Goal: Find specific page/section: Find specific page/section

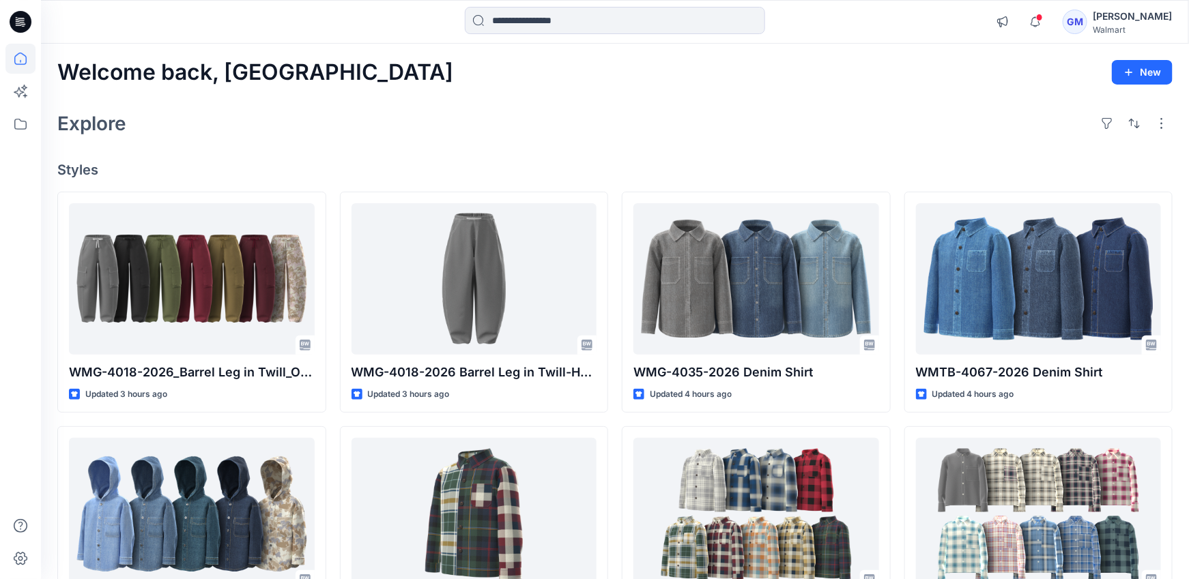
scroll to position [739, 0]
click at [20, 130] on icon at bounding box center [20, 124] width 30 height 30
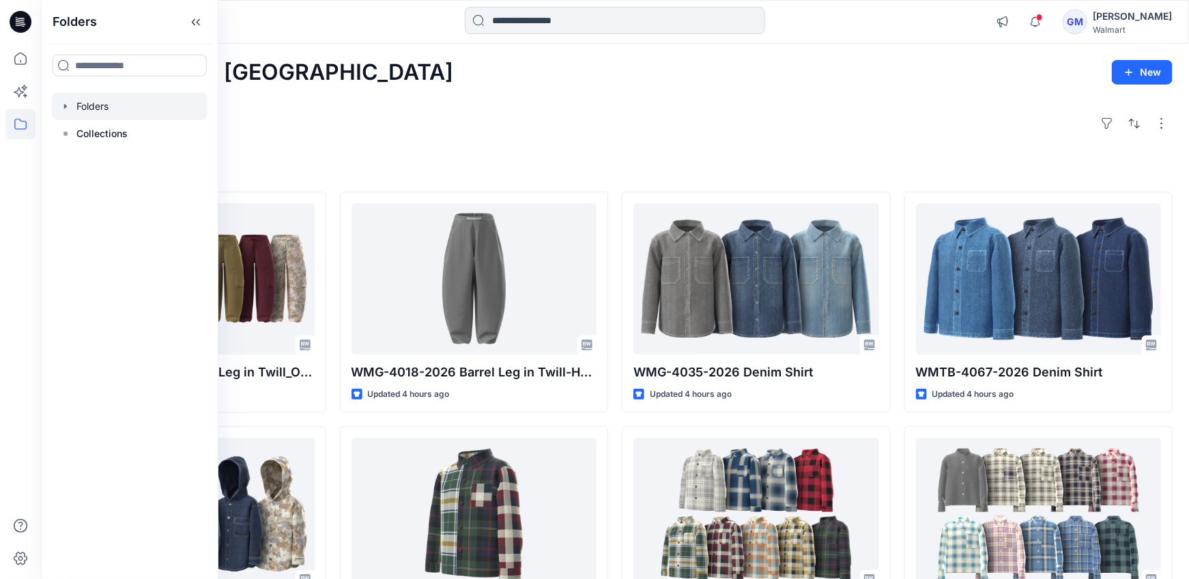
click at [78, 104] on div at bounding box center [130, 106] width 156 height 27
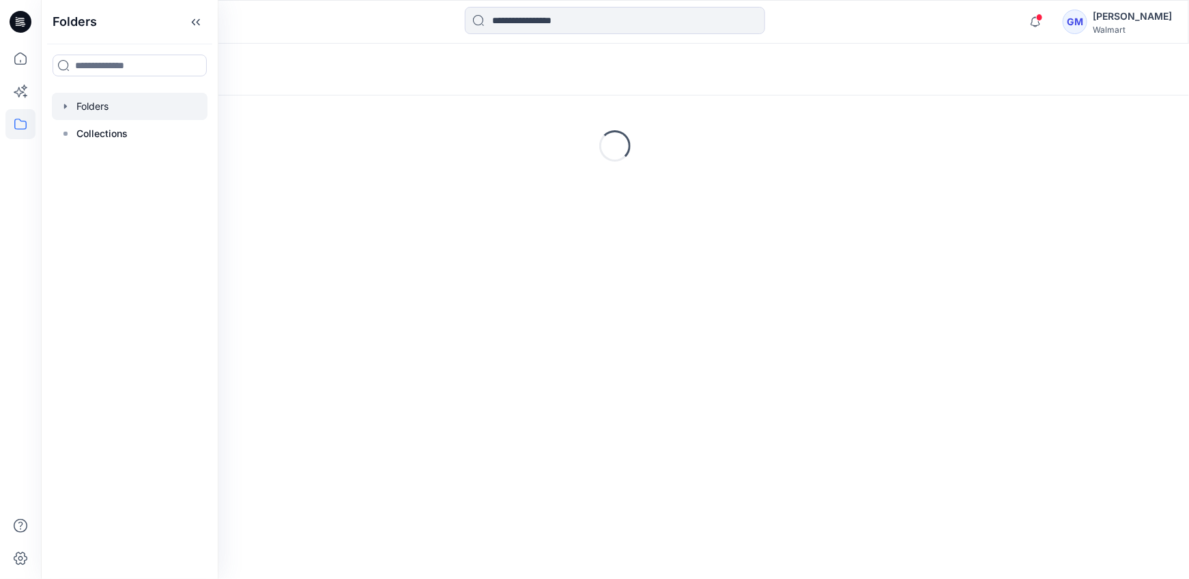
click at [909, 89] on div "Folders" at bounding box center [615, 70] width 1148 height 52
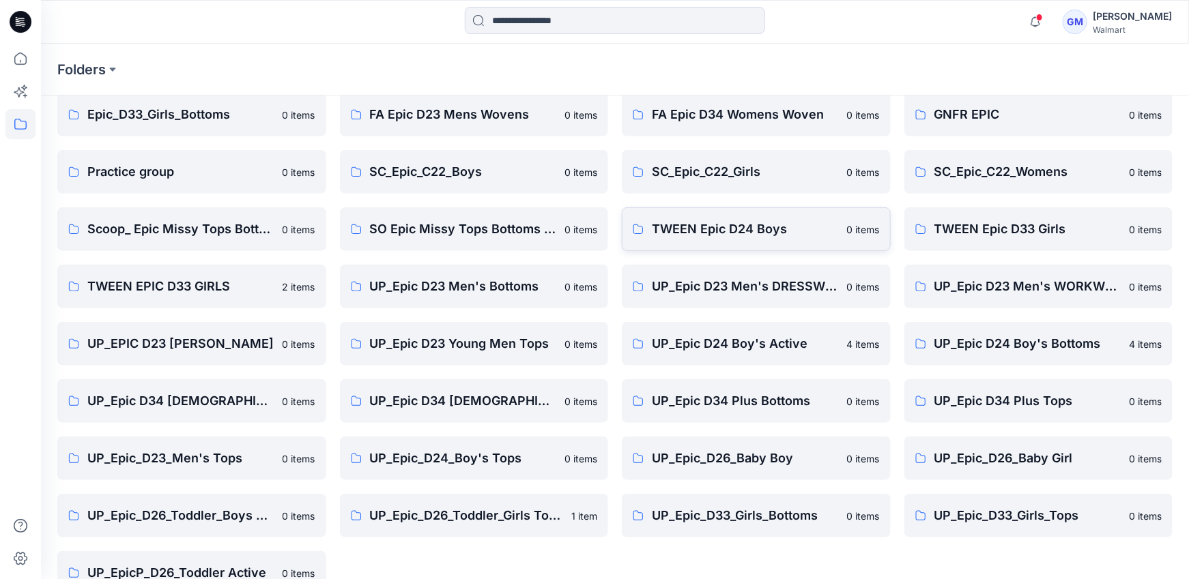
scroll to position [318, 0]
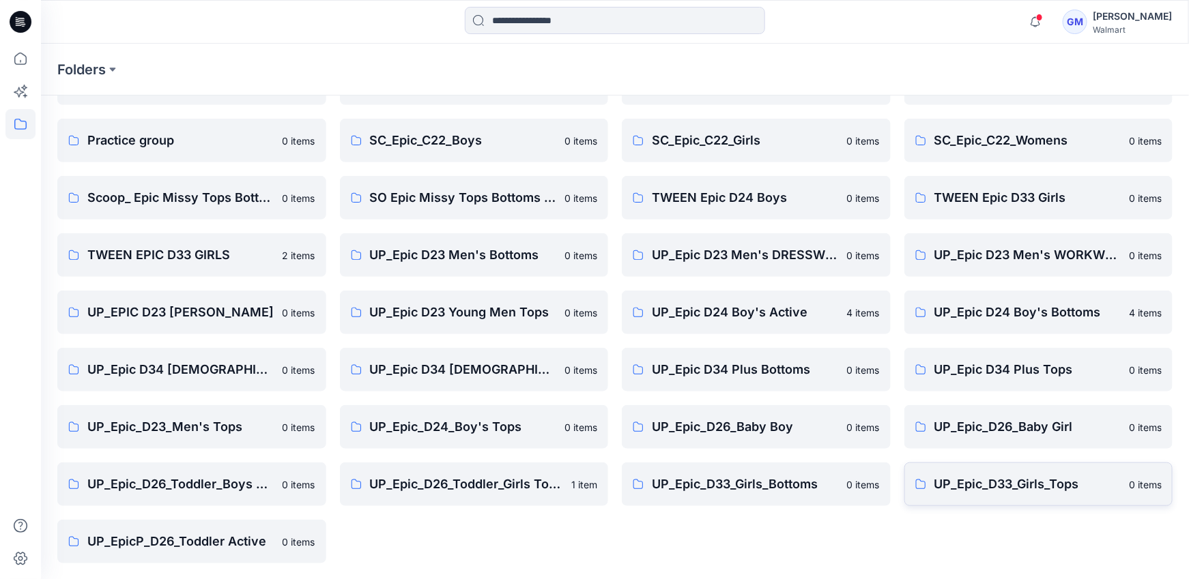
click at [1070, 481] on p "UP_Epic_D33_Girls_Tops" at bounding box center [1027, 484] width 187 height 19
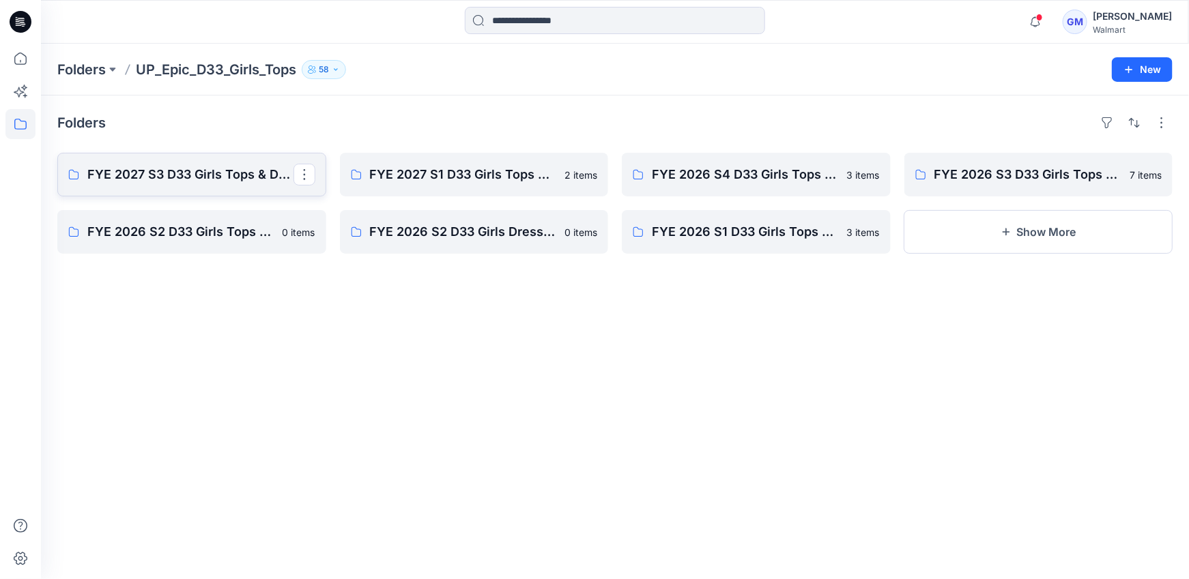
click at [170, 175] on p "FYE 2027 S3 D33 Girls Tops & Dresses Epic Design" at bounding box center [190, 174] width 206 height 19
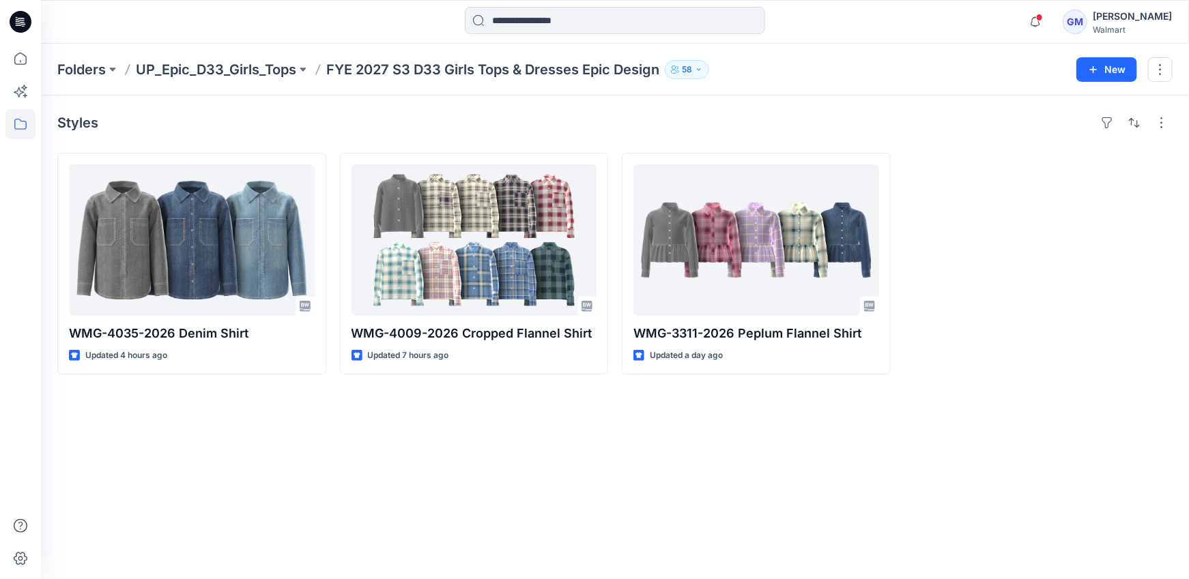
click at [586, 521] on div "Styles WMG-4035-2026 Denim Shirt Updated 4 hours ago WMG-4009-2026 Cropped Flan…" at bounding box center [615, 338] width 1148 height 484
click at [977, 202] on div at bounding box center [1038, 264] width 269 height 222
click at [22, 63] on icon at bounding box center [20, 59] width 30 height 30
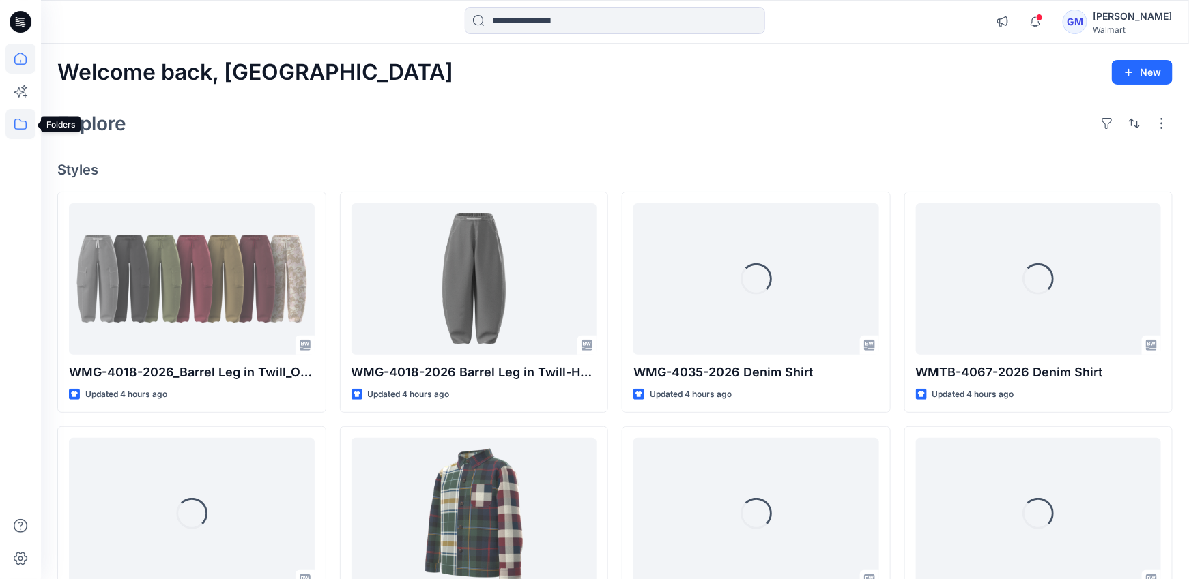
click at [18, 121] on icon at bounding box center [20, 124] width 30 height 30
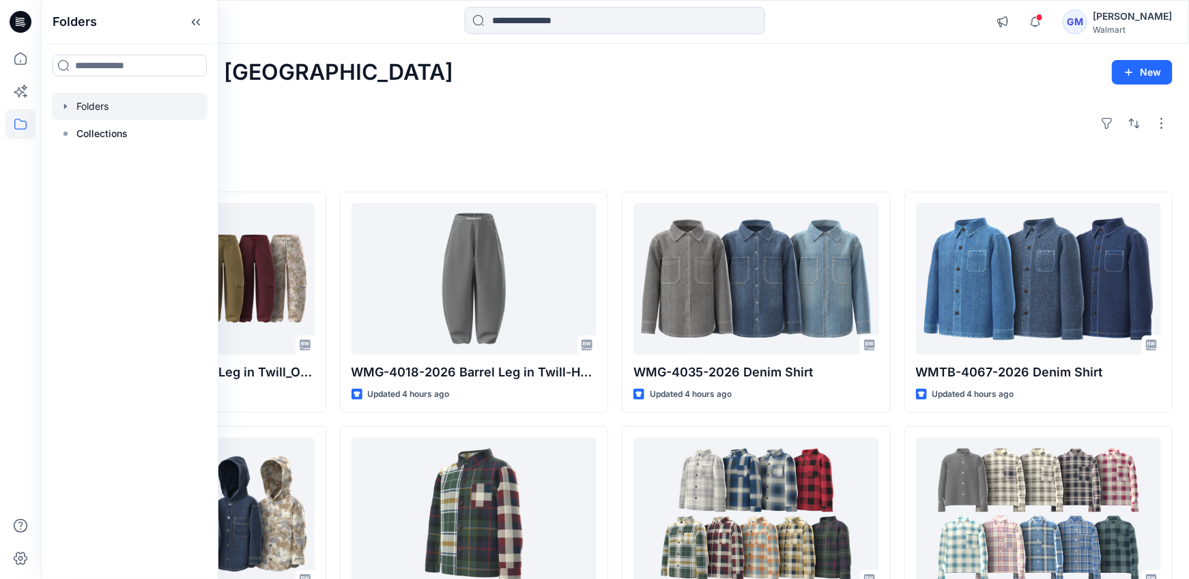
drag, startPoint x: 103, startPoint y: 99, endPoint x: 125, endPoint y: 107, distance: 23.3
click at [103, 99] on div at bounding box center [130, 106] width 156 height 27
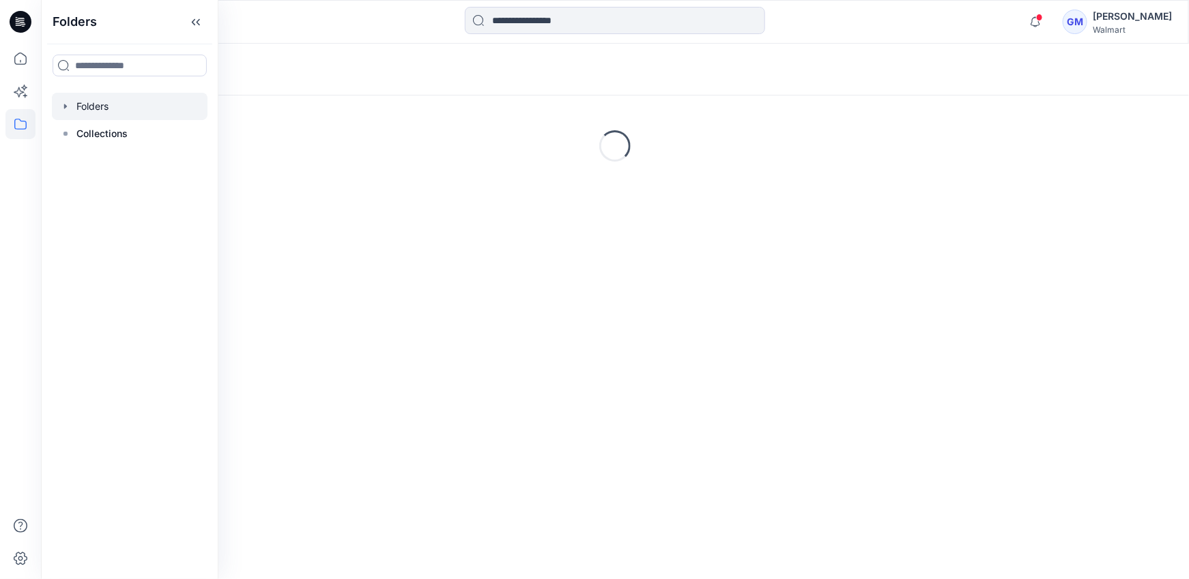
click at [708, 119] on div "Loading..." at bounding box center [615, 146] width 1148 height 205
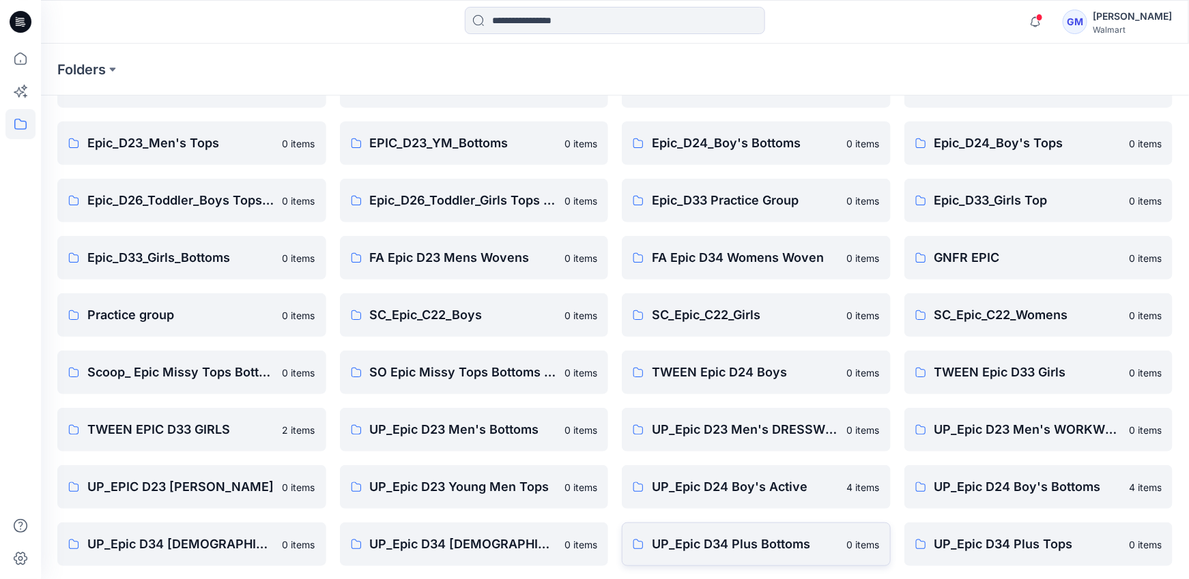
scroll to position [318, 0]
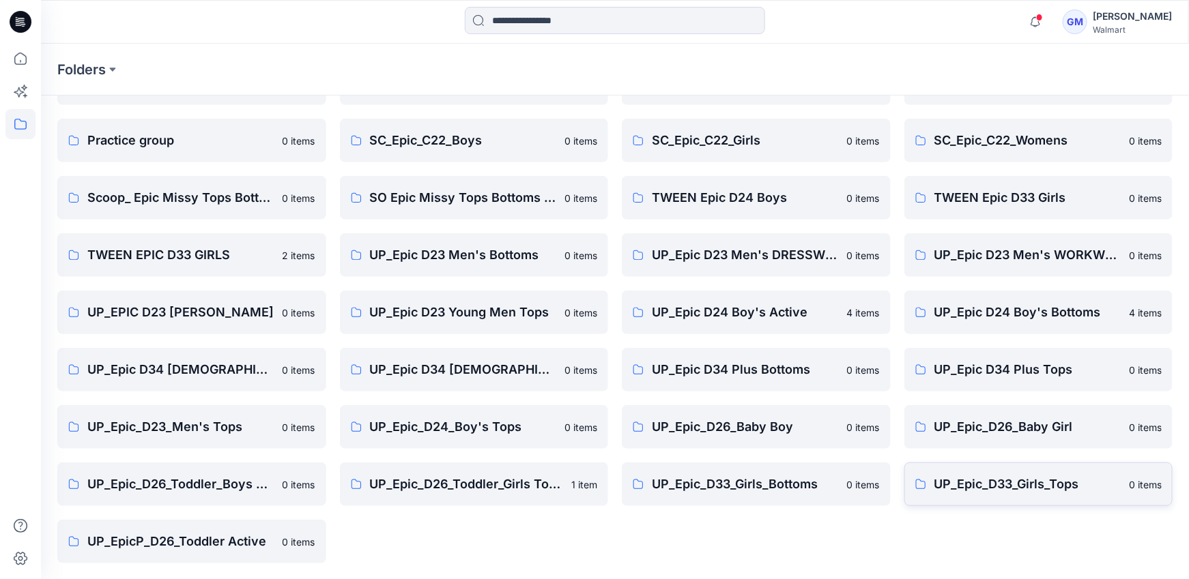
click at [1046, 484] on p "UP_Epic_D33_Girls_Tops" at bounding box center [1027, 484] width 187 height 19
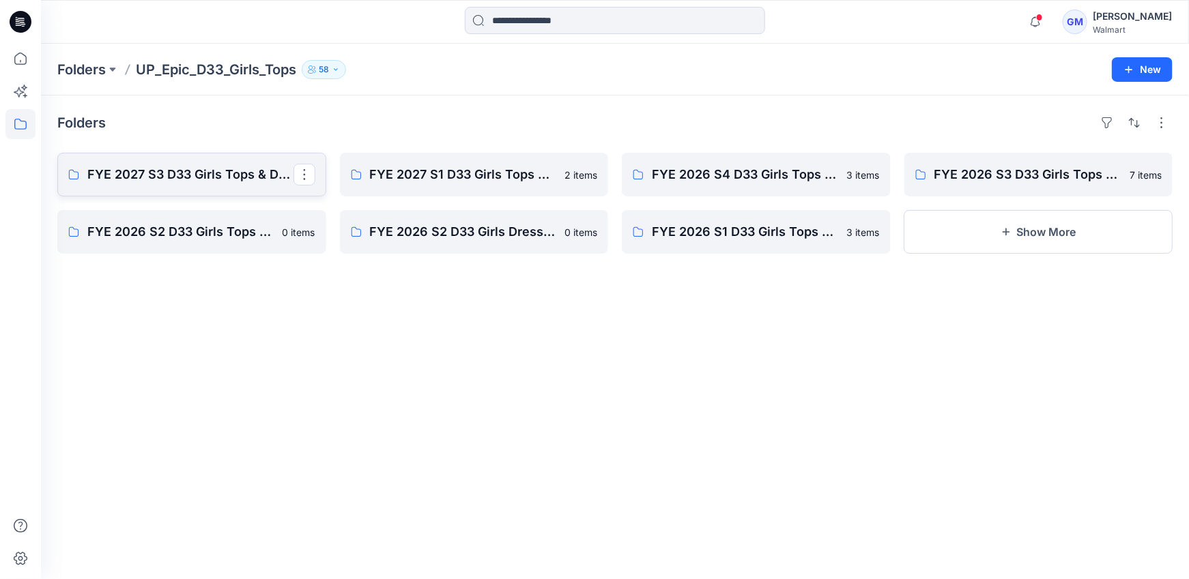
click at [119, 179] on p "FYE 2027 S3 D33 Girls Tops & Dresses Epic Design" at bounding box center [190, 174] width 206 height 19
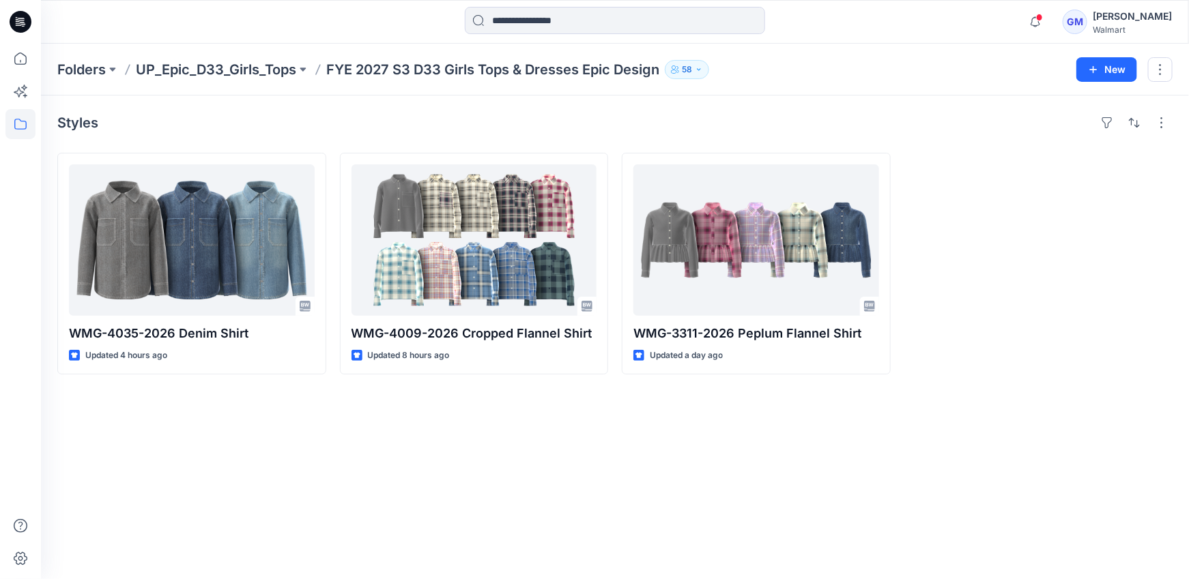
click at [1096, 399] on div "Styles WMG-4035-2026 Denim Shirt Updated 4 hours ago WMG-4009-2026 Cropped Flan…" at bounding box center [615, 338] width 1148 height 484
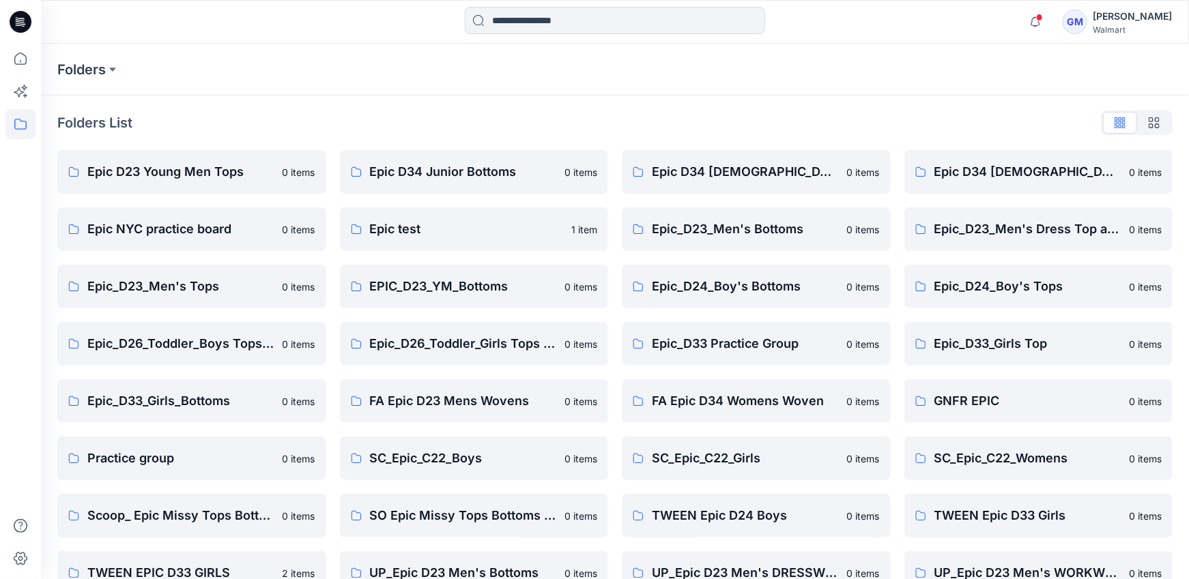
scroll to position [318, 0]
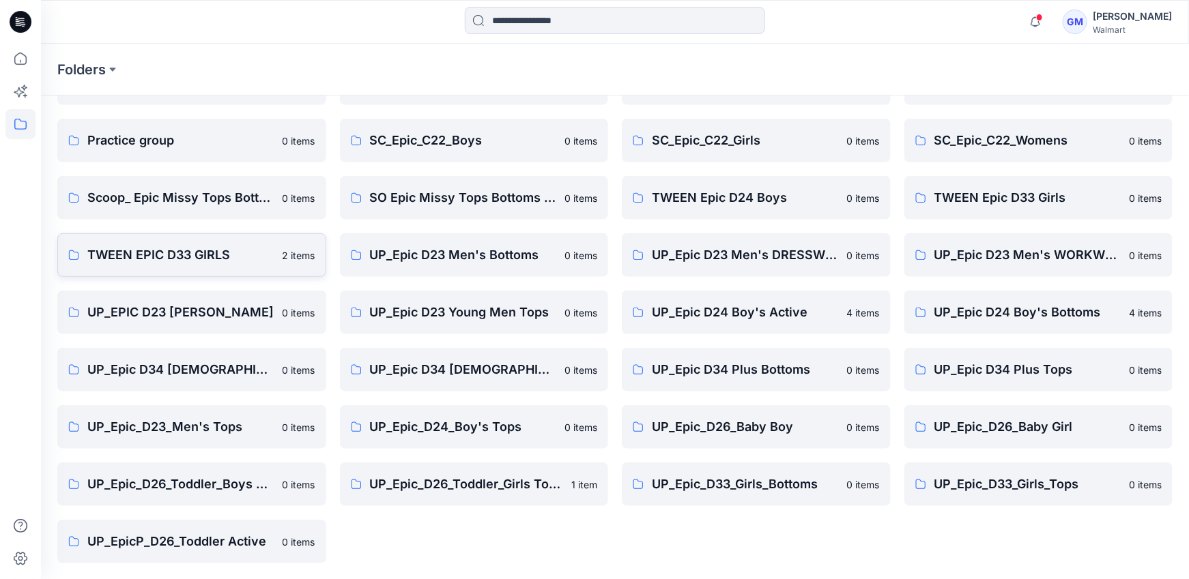
click at [170, 255] on p "TWEEN EPIC D33 GIRLS" at bounding box center [180, 255] width 187 height 19
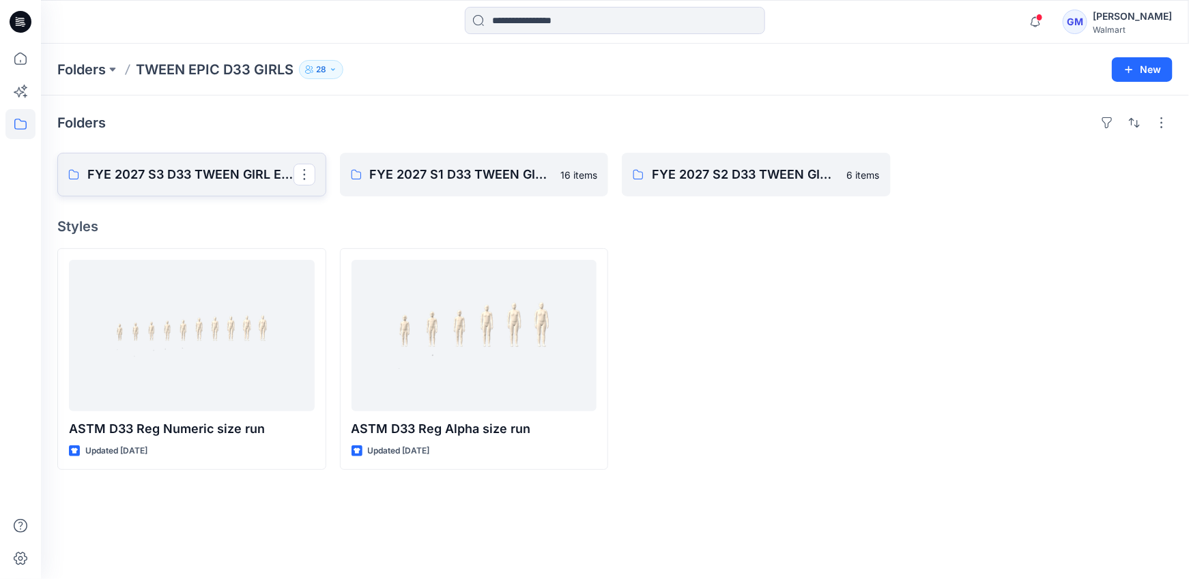
click at [173, 177] on p "FYE 2027 S3 D33 TWEEN GIRL EPIC" at bounding box center [190, 174] width 206 height 19
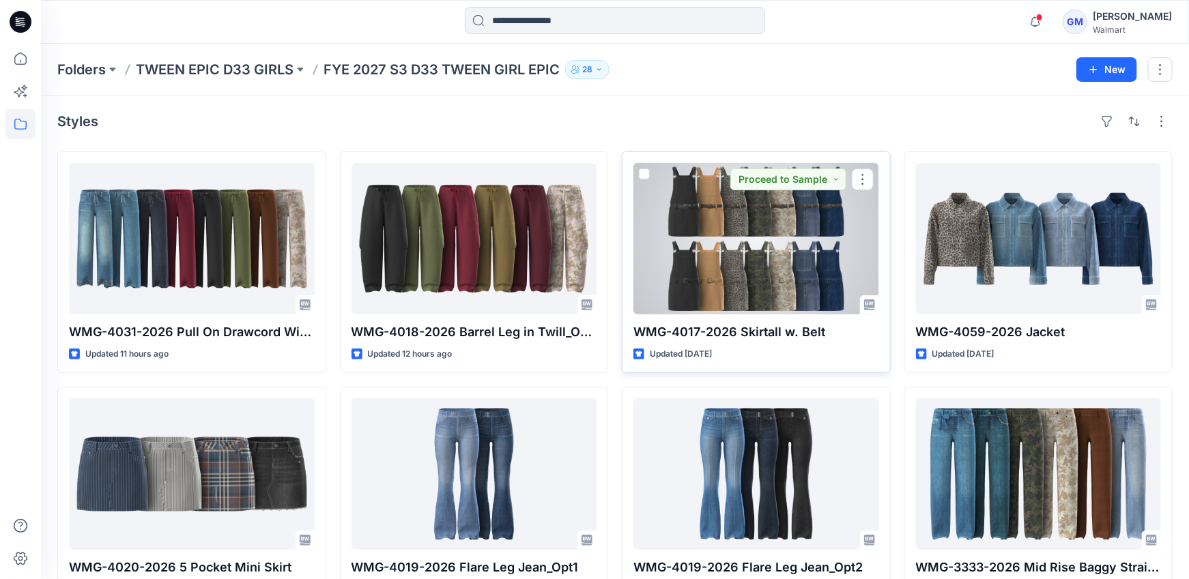
scroll to position [46, 0]
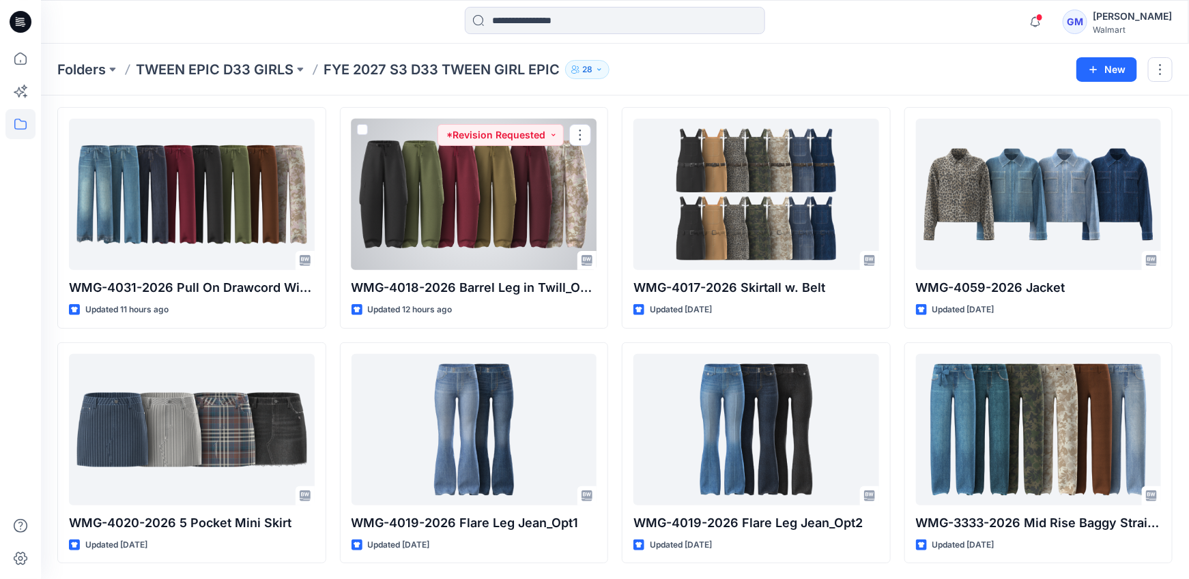
click at [494, 173] on div at bounding box center [475, 195] width 246 height 152
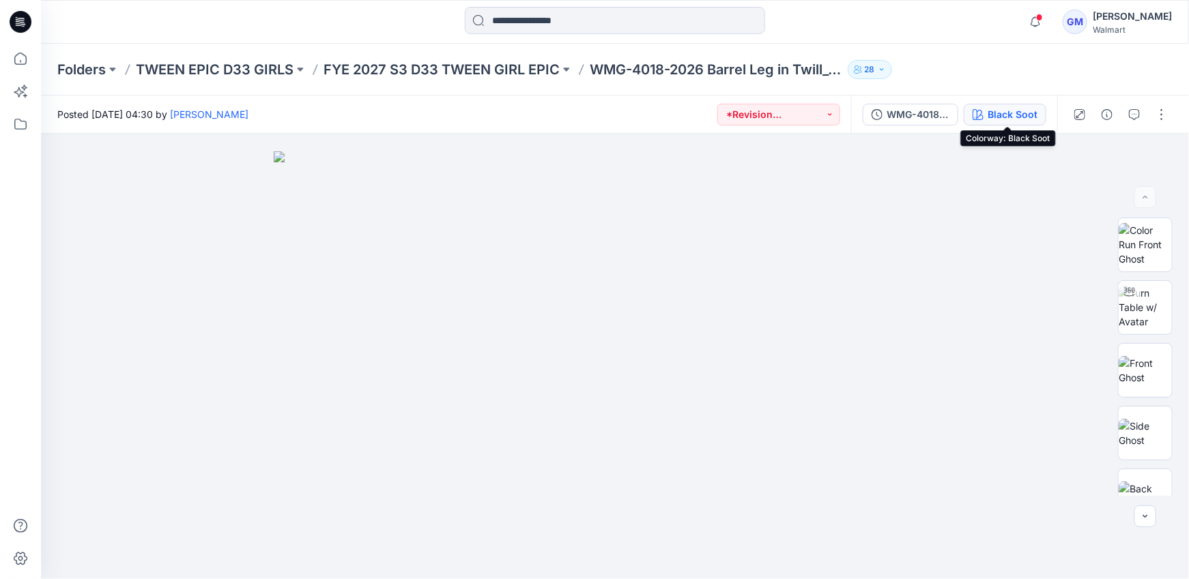
click at [1037, 116] on div "Black Soot" at bounding box center [1013, 114] width 50 height 15
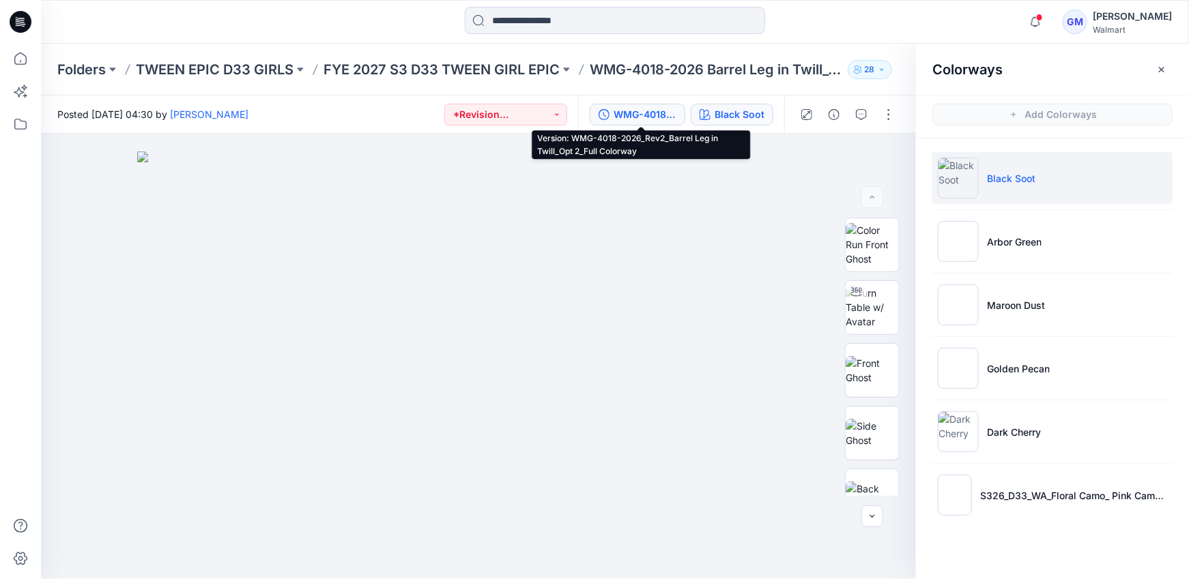
click at [640, 109] on div "WMG-4018-2026_Rev2_Barrel Leg in Twill_Opt 2_Full Colorway" at bounding box center [645, 114] width 63 height 15
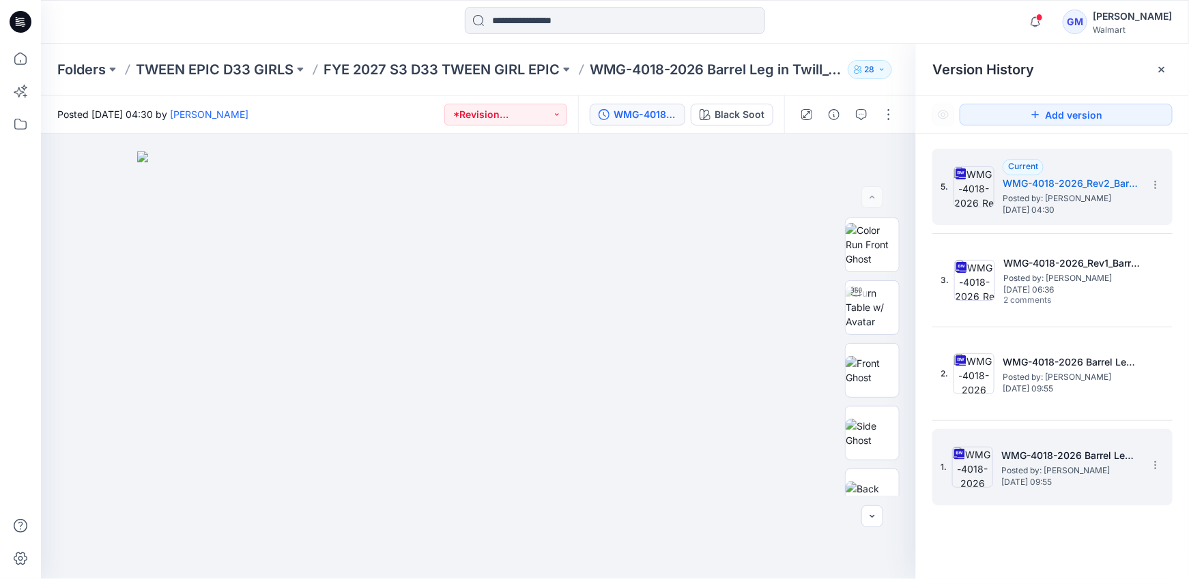
click at [1035, 482] on span "Thursday, September 18, 2025 09:55" at bounding box center [1069, 483] width 137 height 10
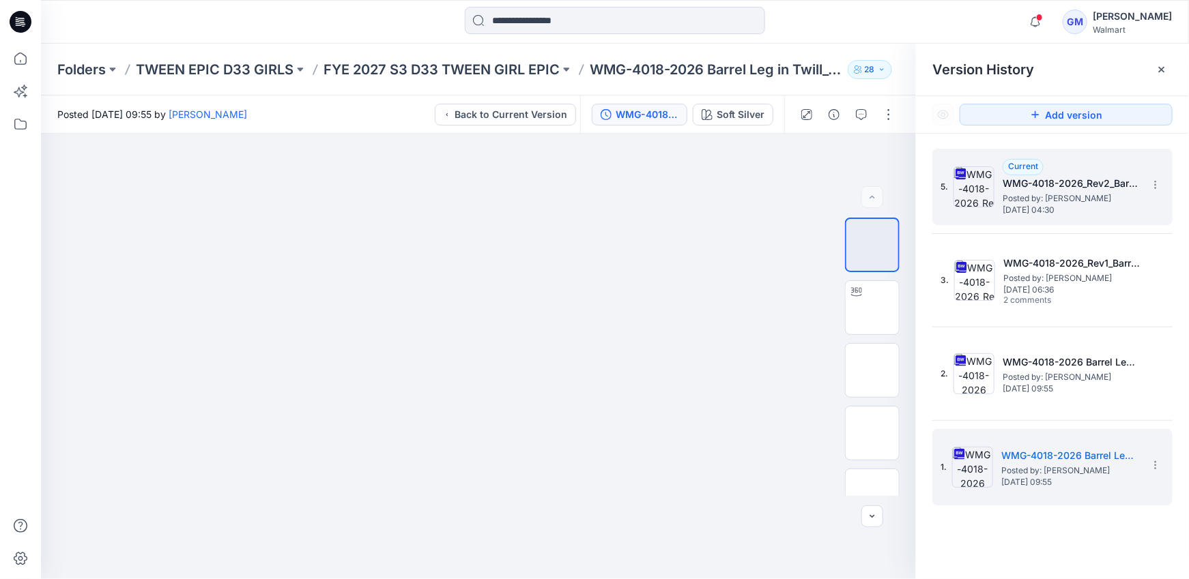
click at [1005, 205] on span "Friday, September 26, 2025 04:30" at bounding box center [1071, 210] width 137 height 10
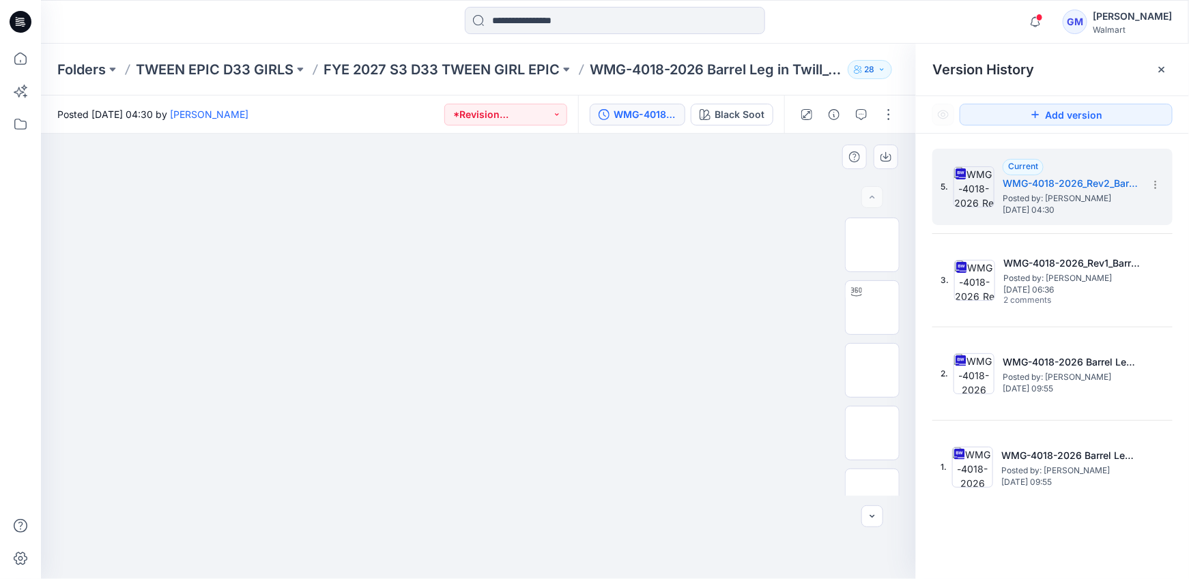
click at [738, 152] on img at bounding box center [478, 152] width 683 height 0
click at [622, 152] on img at bounding box center [478, 152] width 683 height 0
drag, startPoint x: 727, startPoint y: 106, endPoint x: 904, endPoint y: 188, distance: 194.8
click at [727, 107] on div "Black Soot" at bounding box center [740, 114] width 50 height 15
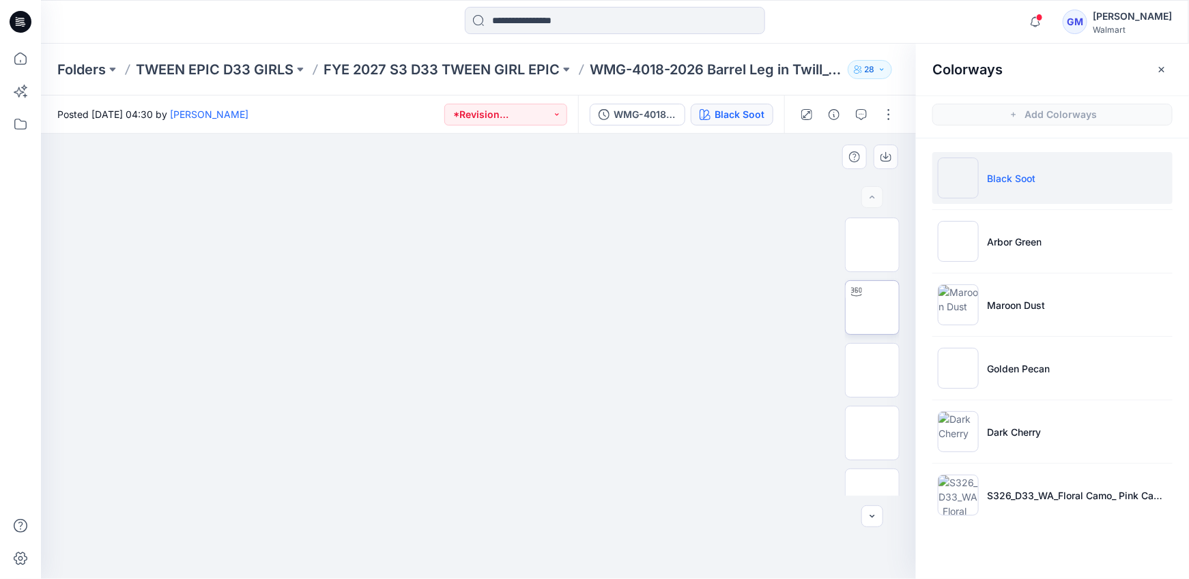
drag, startPoint x: 994, startPoint y: 306, endPoint x: 855, endPoint y: 319, distance: 139.8
click at [994, 306] on p "Maroon Dust" at bounding box center [1016, 305] width 58 height 14
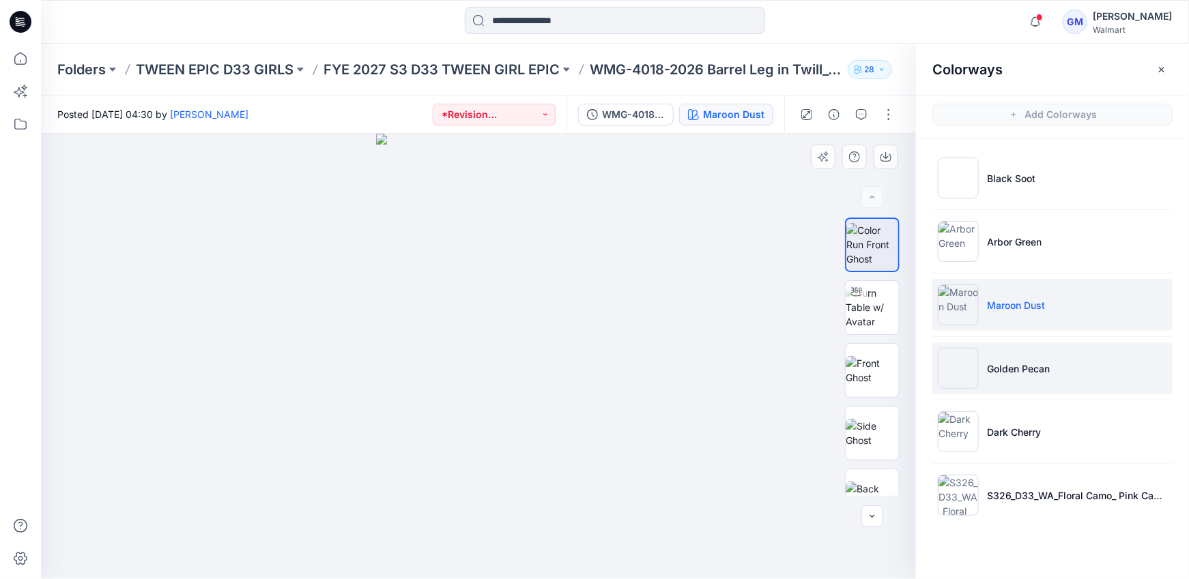
click at [967, 377] on img at bounding box center [958, 368] width 41 height 41
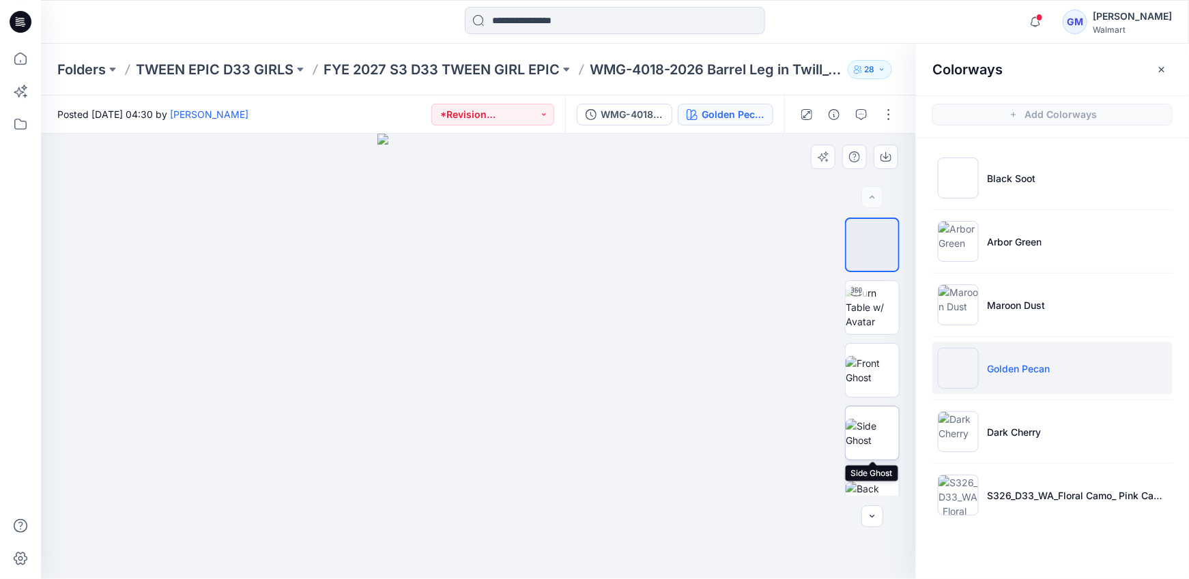
click at [865, 427] on img at bounding box center [872, 433] width 53 height 29
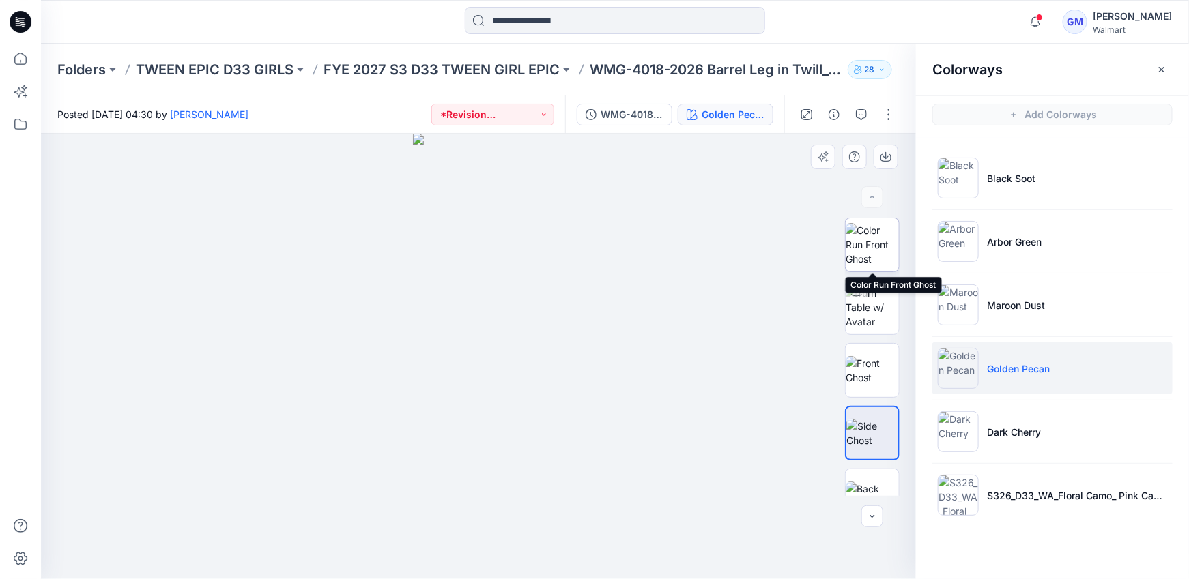
click at [865, 244] on img at bounding box center [872, 244] width 53 height 43
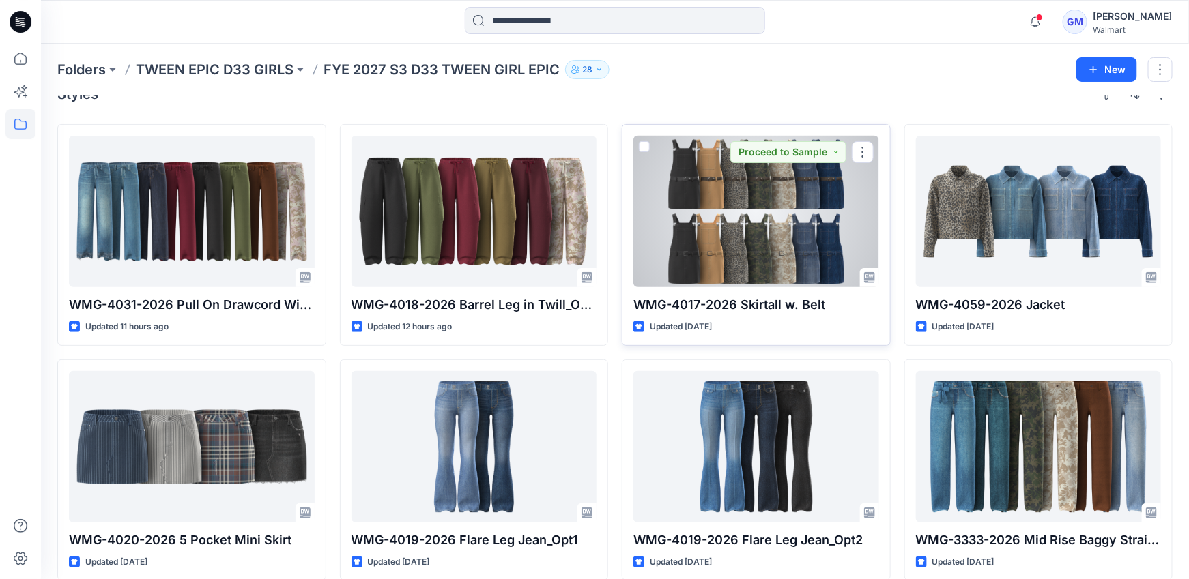
scroll to position [46, 0]
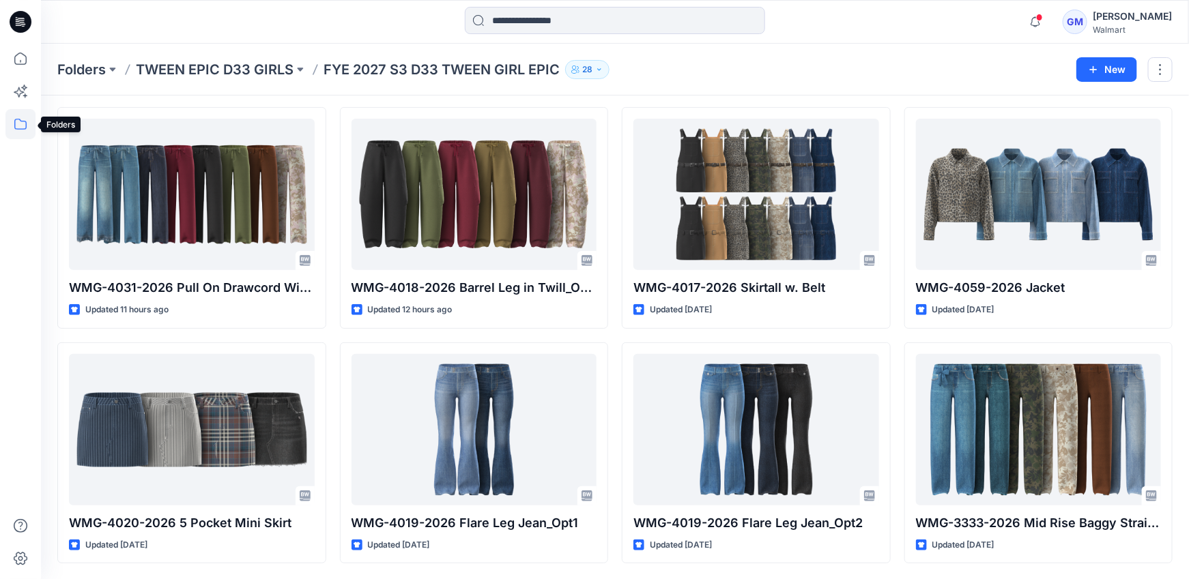
click at [24, 121] on icon at bounding box center [20, 124] width 12 height 11
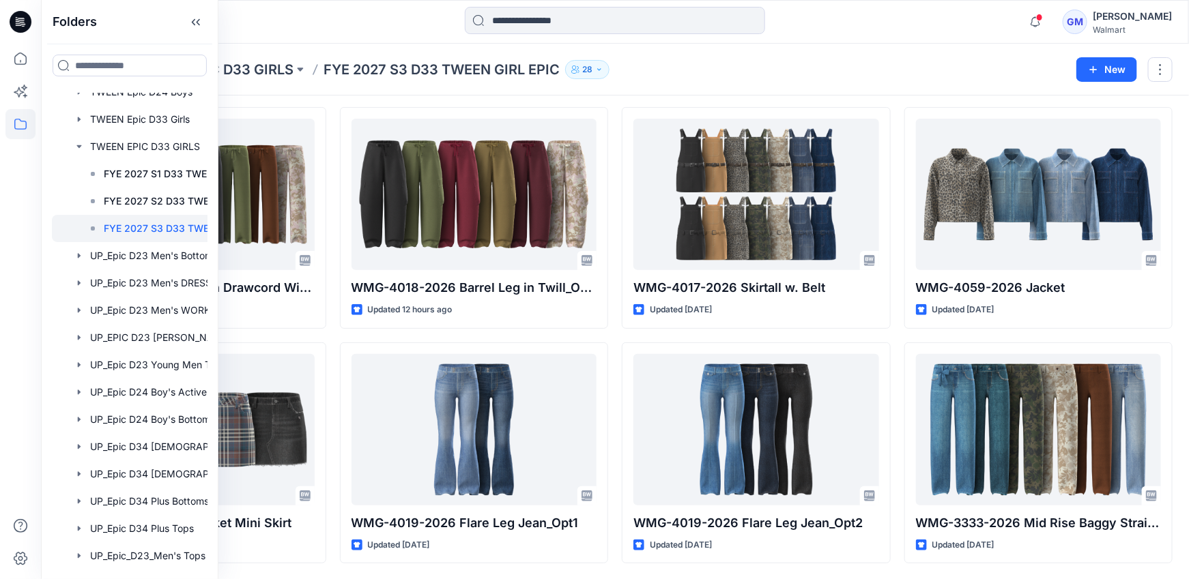
scroll to position [769, 0]
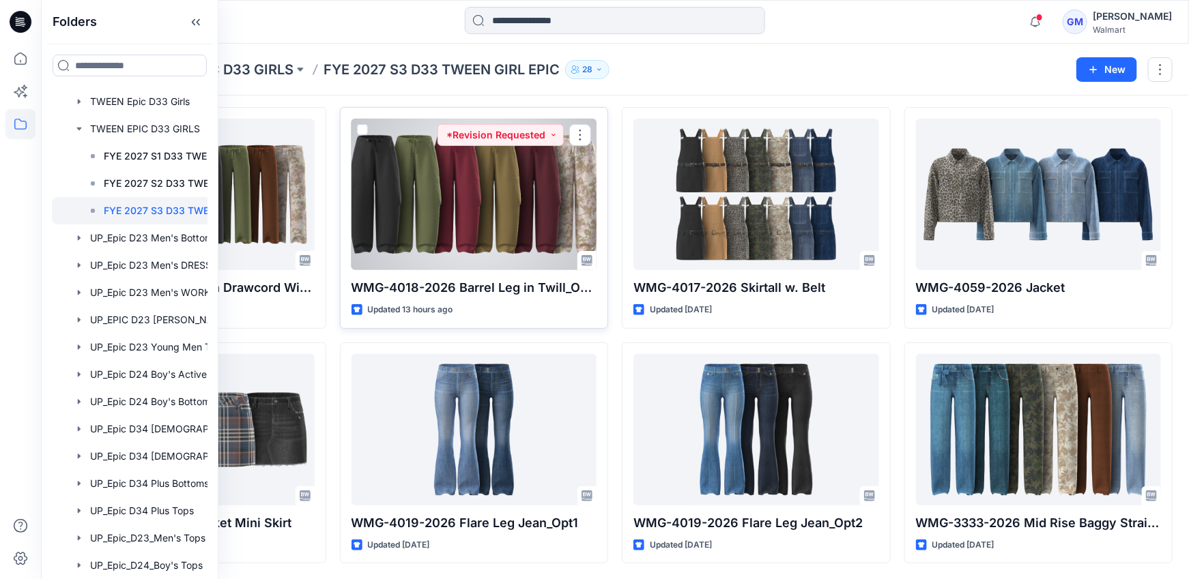
click at [433, 225] on div at bounding box center [475, 195] width 246 height 152
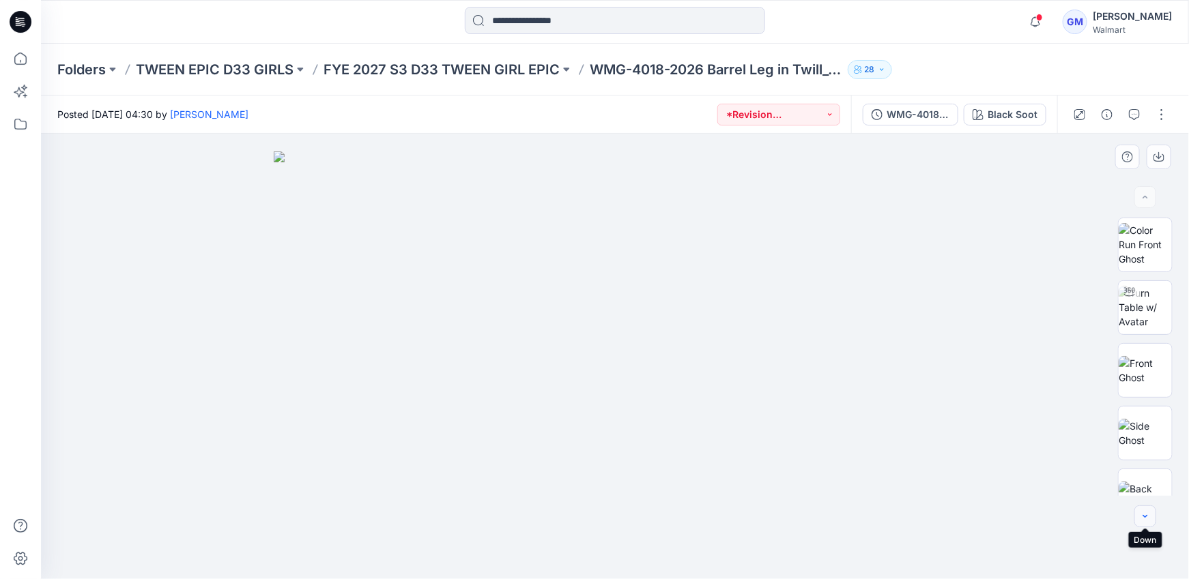
click at [1149, 512] on icon "button" at bounding box center [1145, 516] width 11 height 11
click at [1151, 515] on icon "button" at bounding box center [1145, 516] width 11 height 11
click at [1148, 514] on icon "button" at bounding box center [1145, 516] width 11 height 11
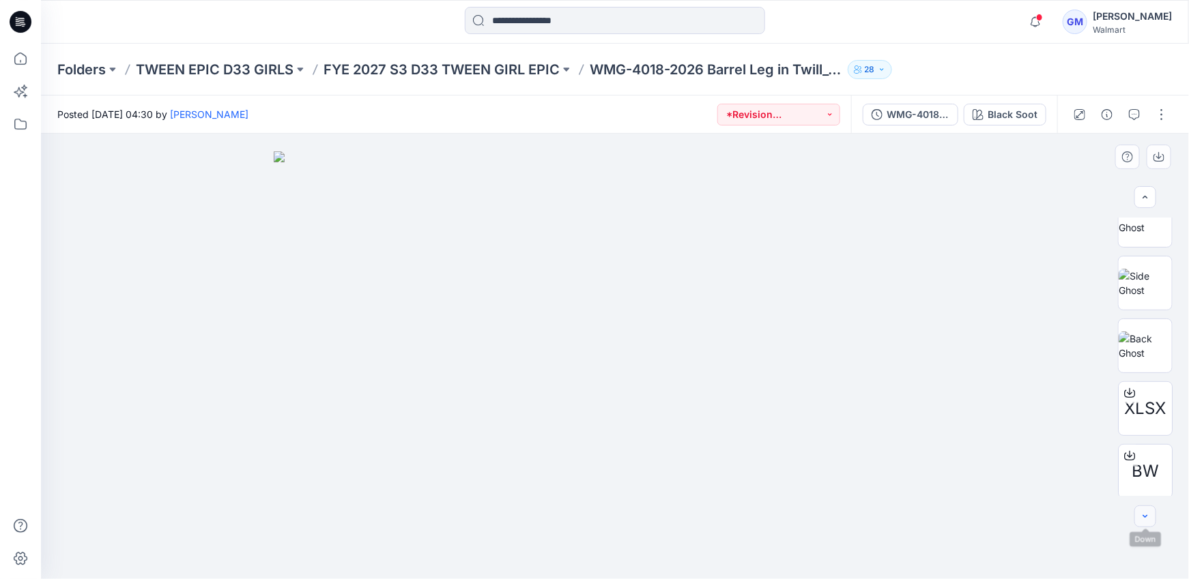
scroll to position [160, 0]
click at [773, 115] on button "*Revision Requested" at bounding box center [778, 115] width 123 height 22
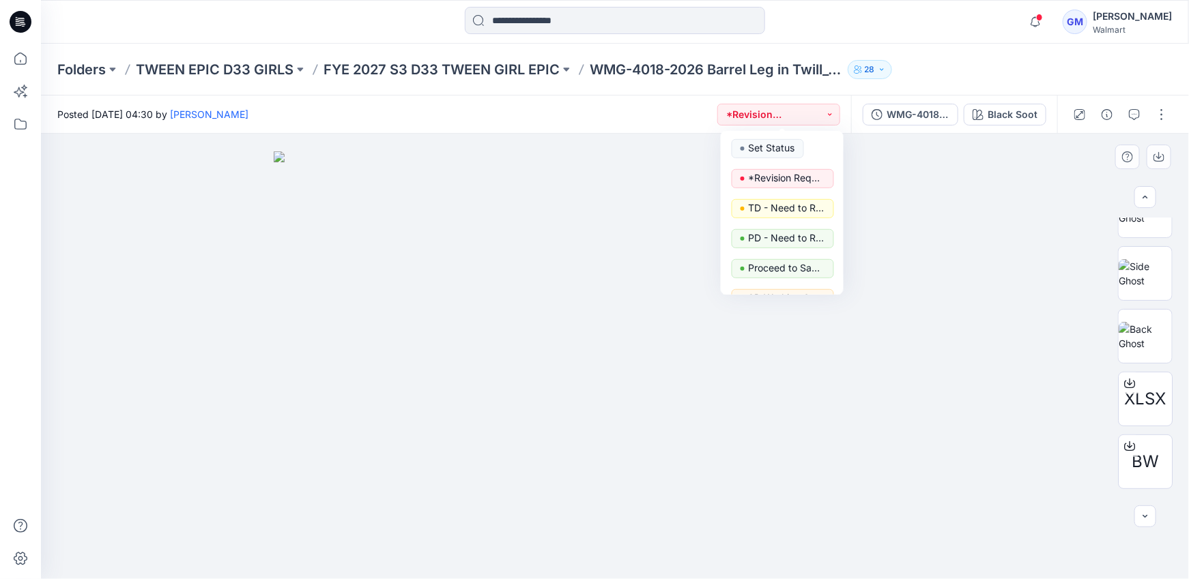
click at [694, 167] on img at bounding box center [615, 365] width 683 height 427
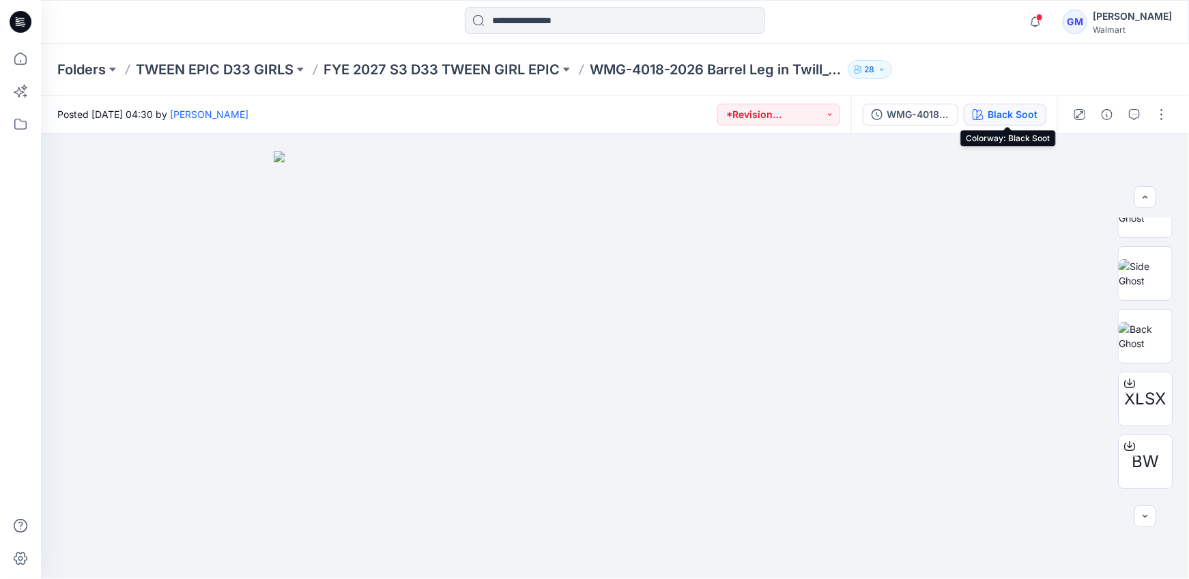
click at [1007, 117] on div "Black Soot" at bounding box center [1013, 114] width 50 height 15
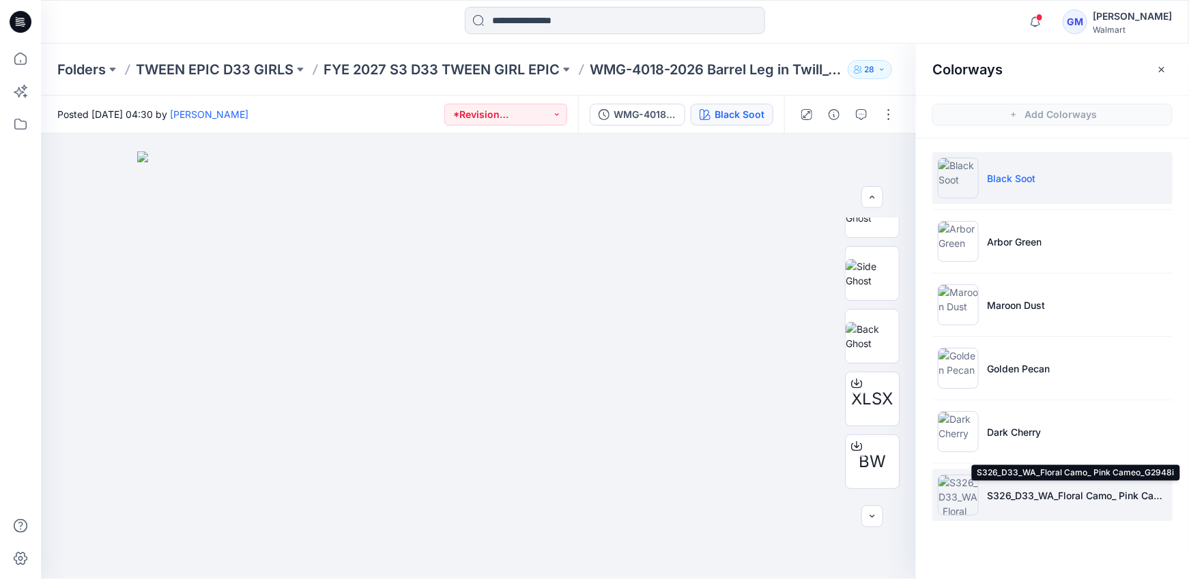
click at [1033, 496] on p "S326_D33_WA_Floral Camo_ Pink Cameo_G2948i" at bounding box center [1077, 496] width 180 height 14
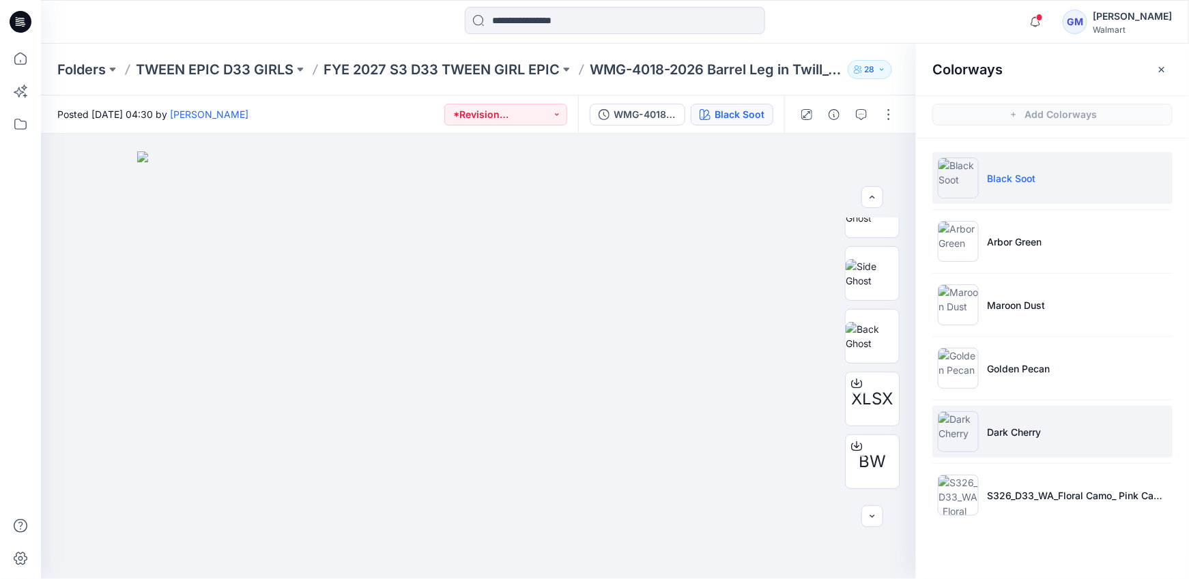
scroll to position [90, 0]
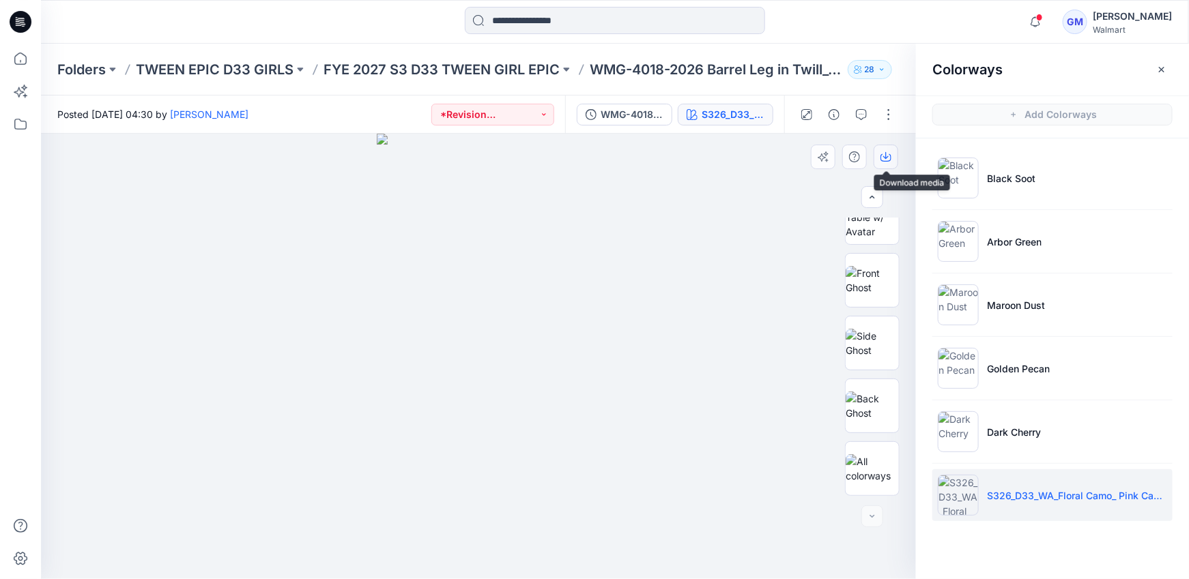
click at [891, 155] on icon "button" at bounding box center [885, 158] width 11 height 8
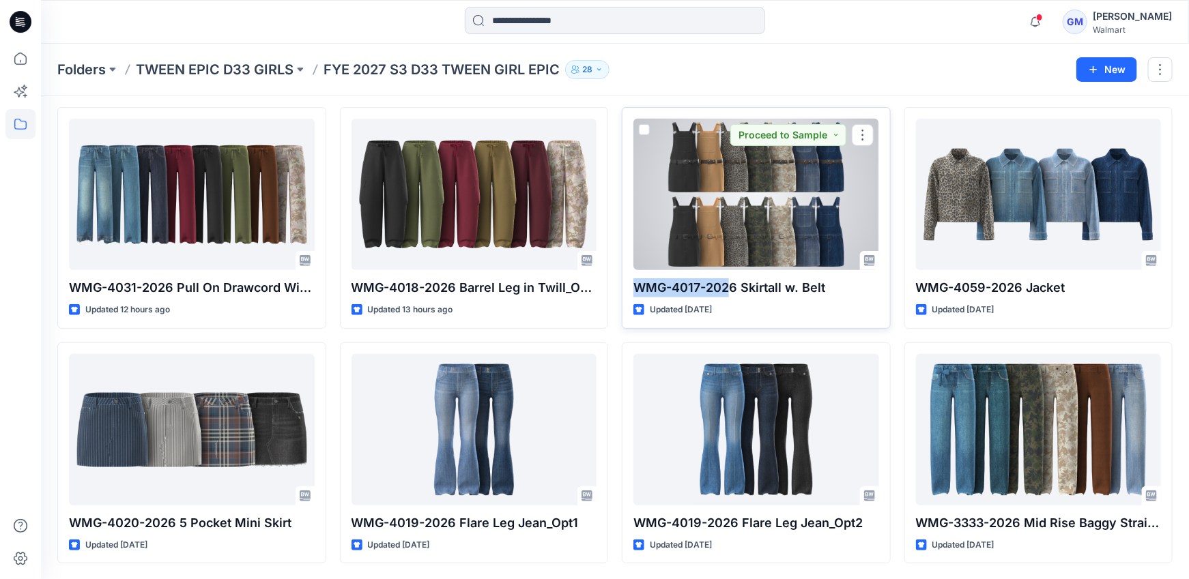
drag, startPoint x: 630, startPoint y: 287, endPoint x: 748, endPoint y: 285, distance: 118.1
click at [734, 285] on div "WMG-4017-2026 Skirtall w. Belt Updated 5 days ago Proceed to Sample" at bounding box center [756, 218] width 269 height 222
copy p "WMG-4017-2026"
